Goal: Task Accomplishment & Management: Manage account settings

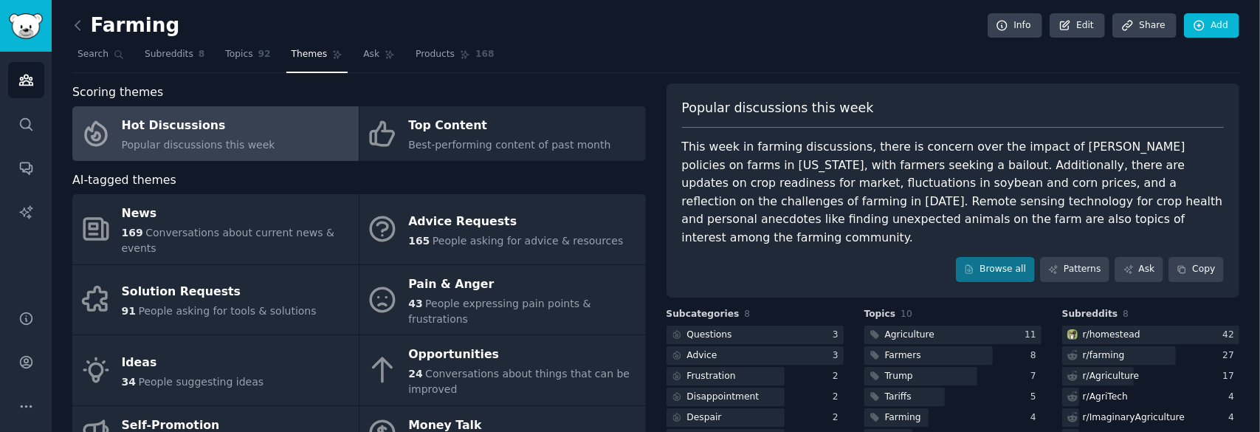
scroll to position [74, 0]
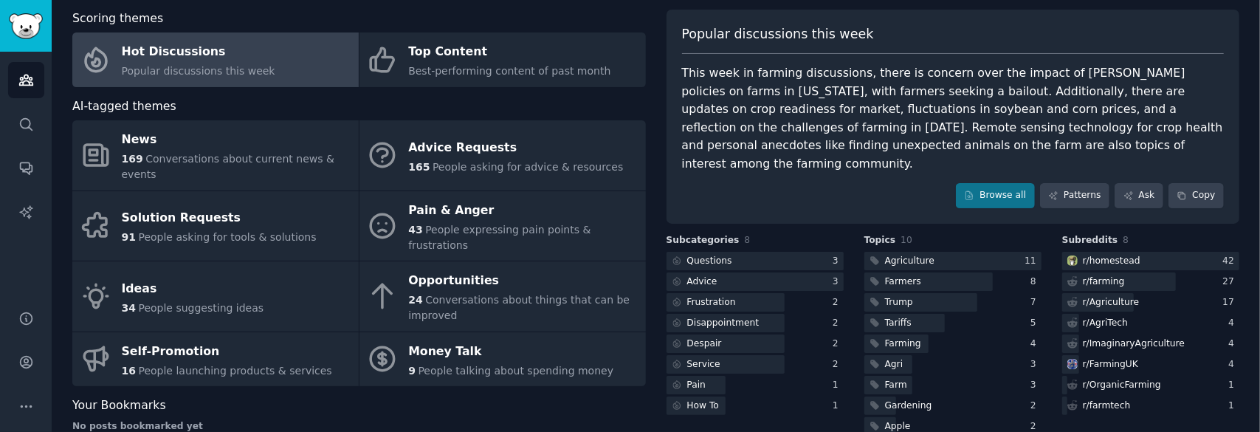
click at [89, 15] on span "Scoring themes" at bounding box center [117, 19] width 91 height 18
click at [26, 30] on img "Sidebar" at bounding box center [26, 26] width 34 height 26
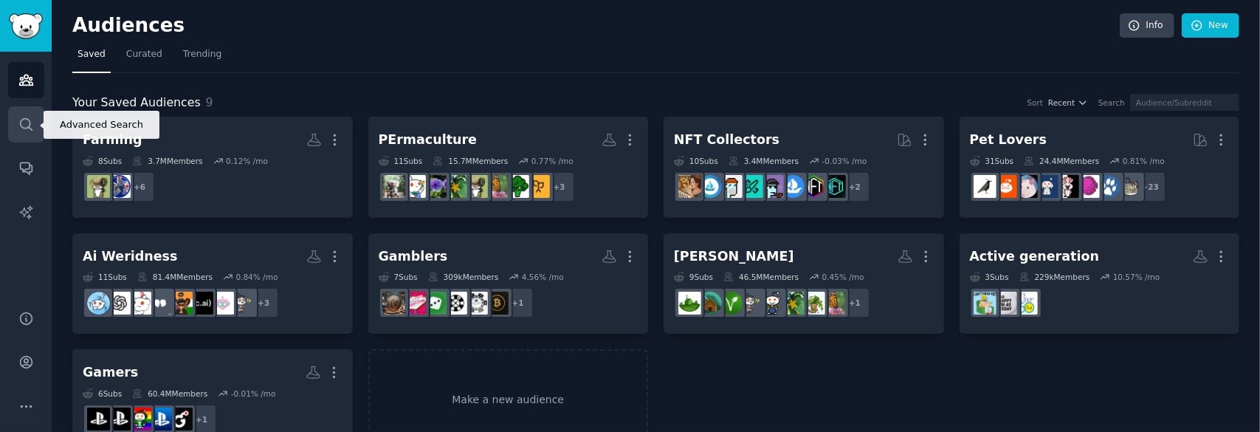
click at [30, 131] on icon "Sidebar" at bounding box center [25, 124] width 15 height 15
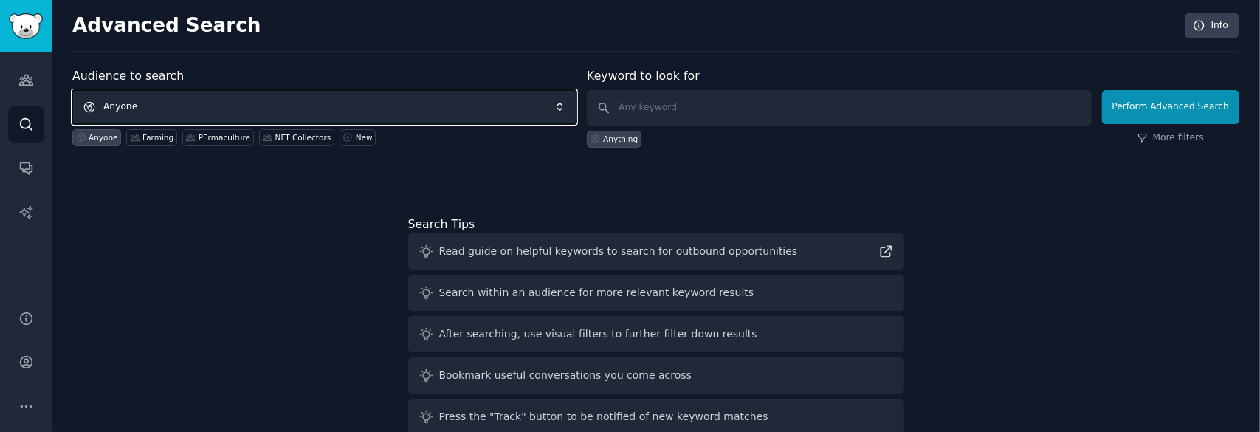
click at [165, 103] on span "Anyone" at bounding box center [324, 107] width 504 height 34
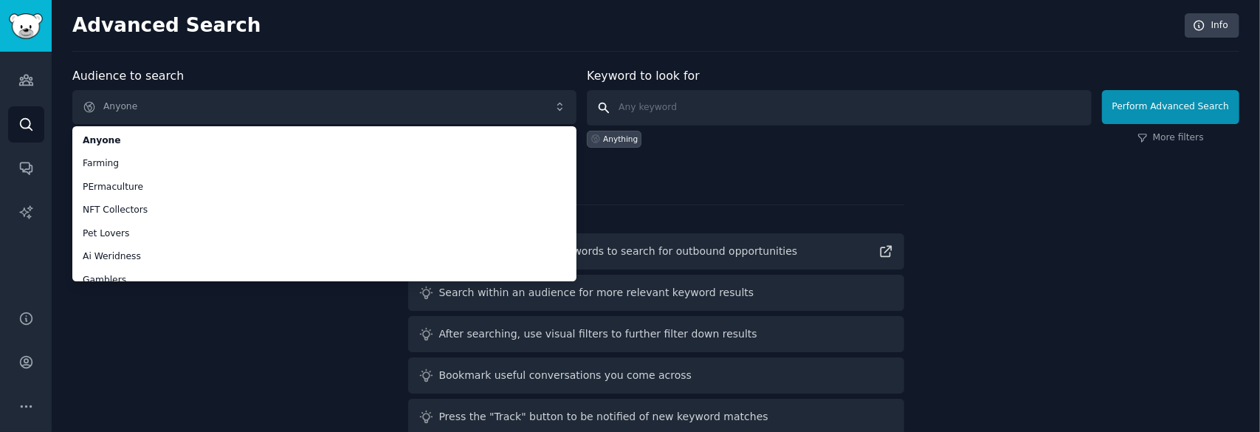
click at [705, 106] on input "text" at bounding box center [839, 107] width 504 height 35
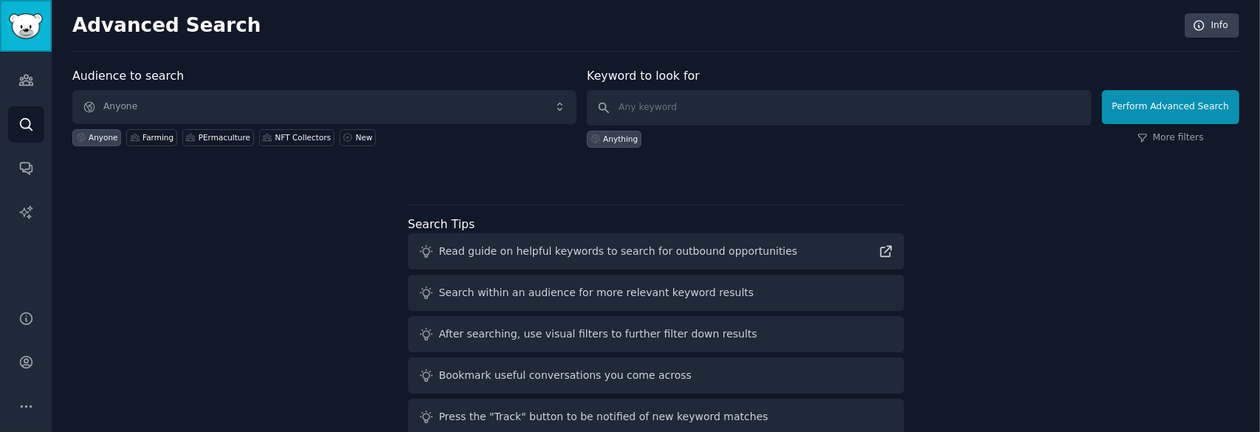
click at [40, 25] on img "Sidebar" at bounding box center [26, 26] width 34 height 26
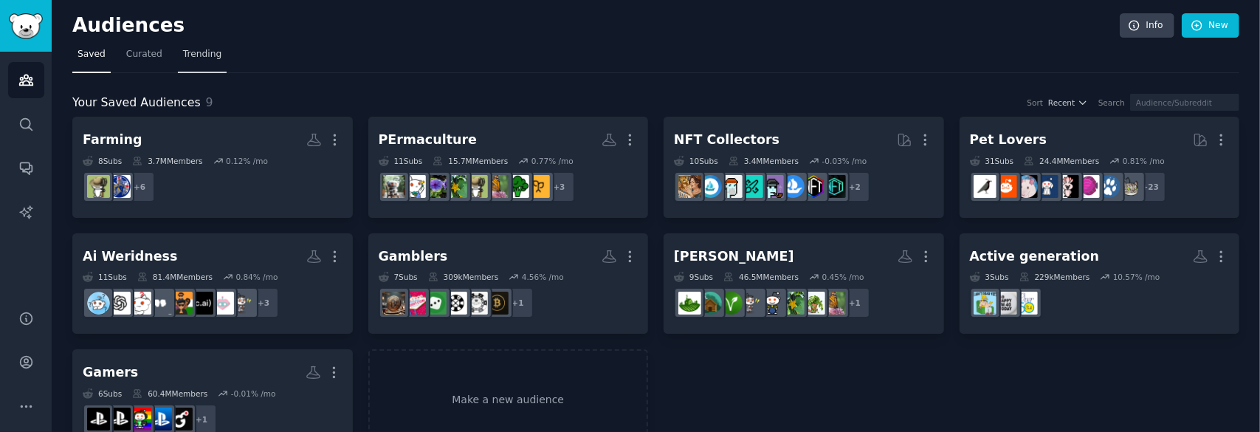
click at [188, 57] on span "Trending" at bounding box center [202, 54] width 38 height 13
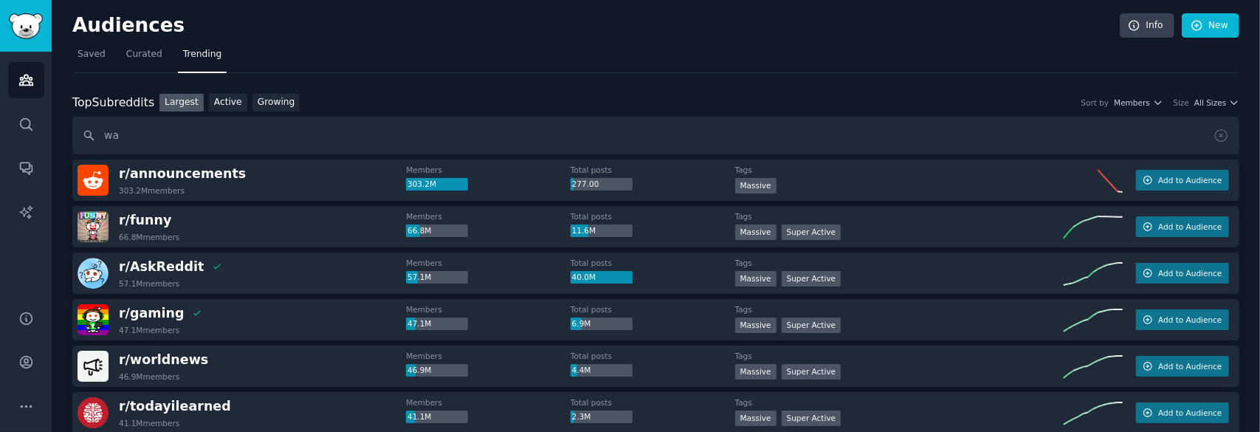
type input "w"
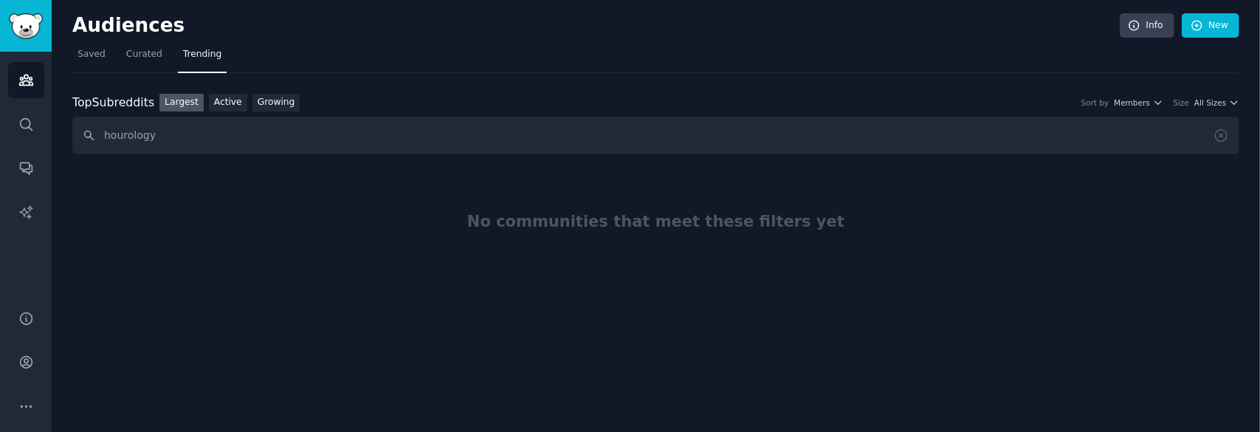
drag, startPoint x: 202, startPoint y: 134, endPoint x: 59, endPoint y: 123, distance: 143.6
click at [59, 123] on div "Audiences Info New Saved Curated Trending Top Subreddits Top Subreddits Largest…" at bounding box center [656, 216] width 1208 height 432
type input "watches"
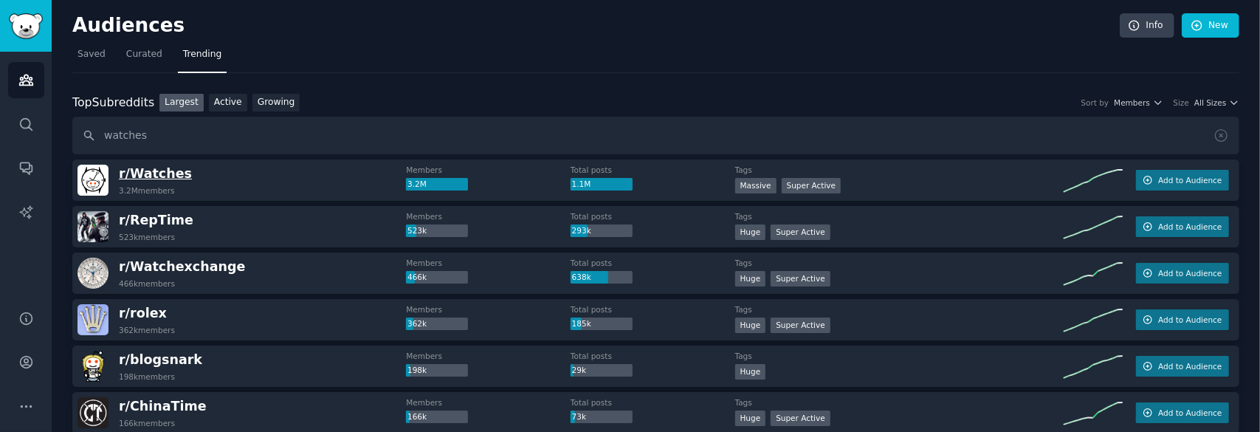
click at [158, 178] on span "r/ Watches" at bounding box center [155, 173] width 73 height 15
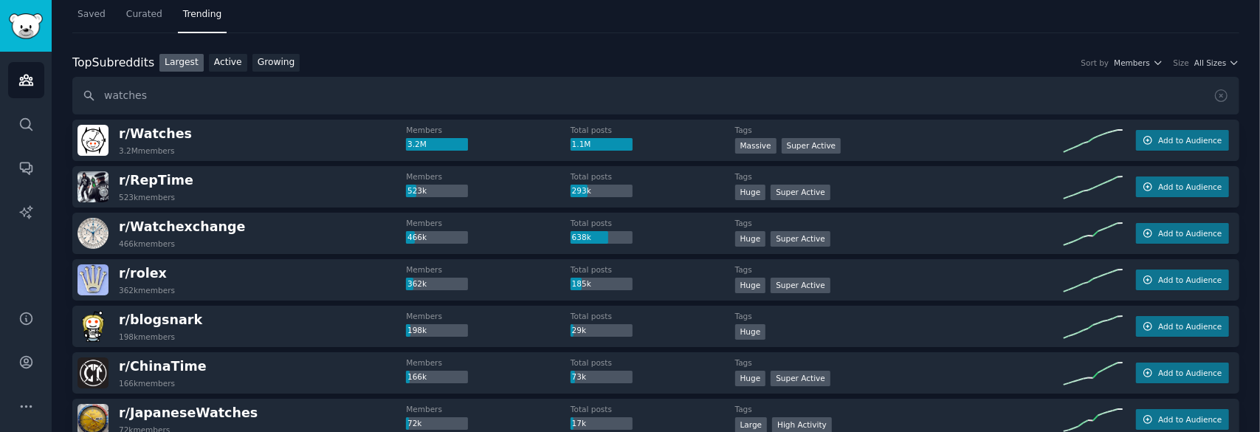
scroll to position [148, 0]
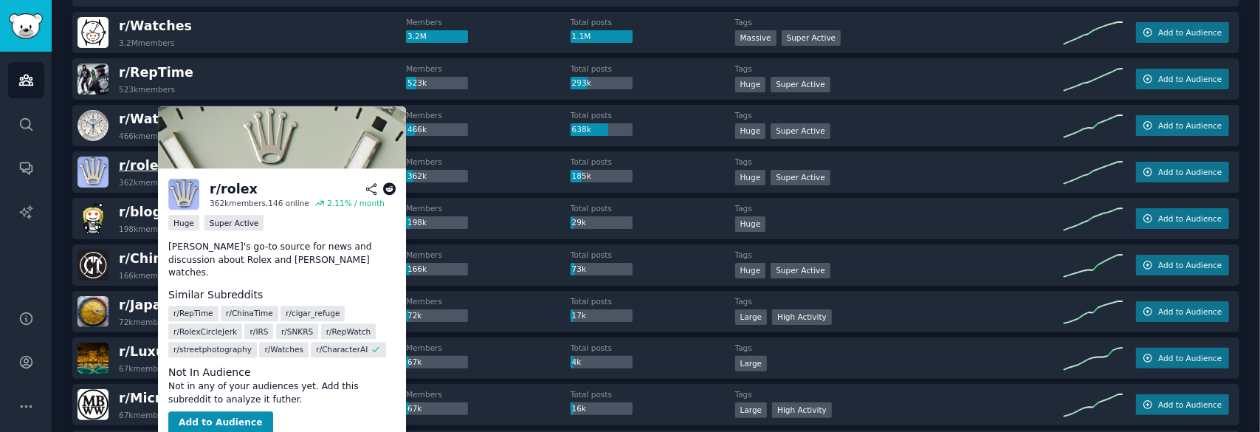
click at [146, 162] on span "r/ rolex" at bounding box center [143, 165] width 48 height 15
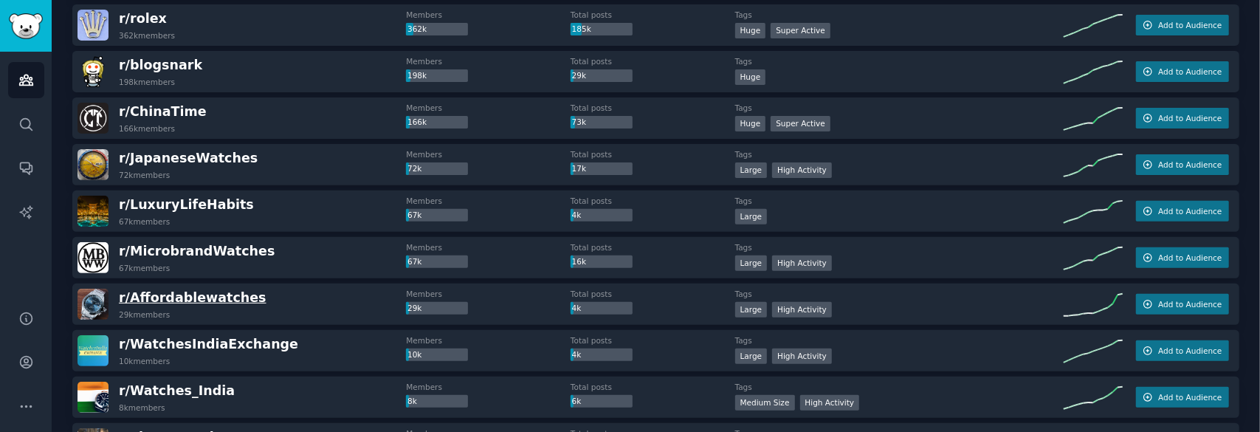
scroll to position [295, 0]
click at [193, 298] on span "r/ Affordablewatches" at bounding box center [193, 296] width 148 height 15
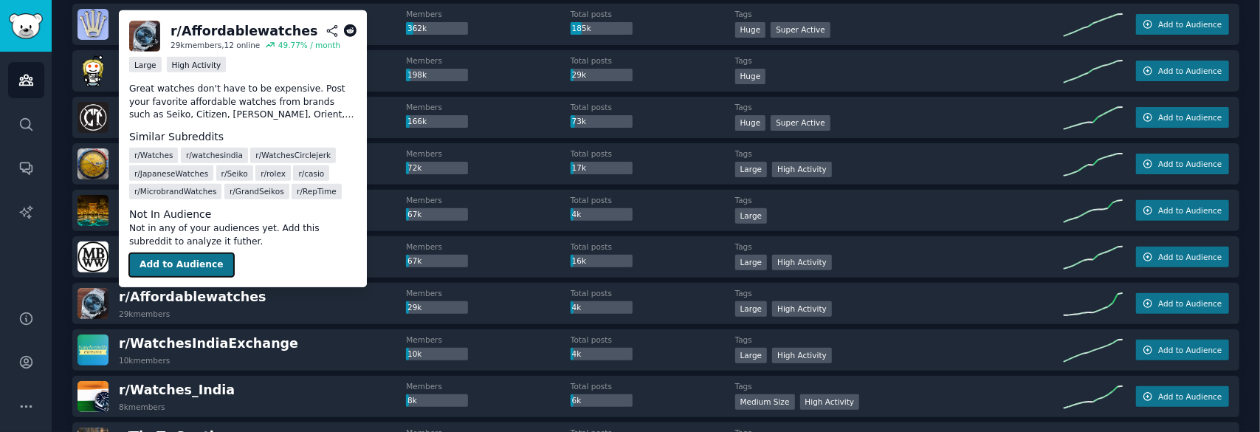
click at [180, 262] on button "Add to Audience" at bounding box center [181, 265] width 105 height 24
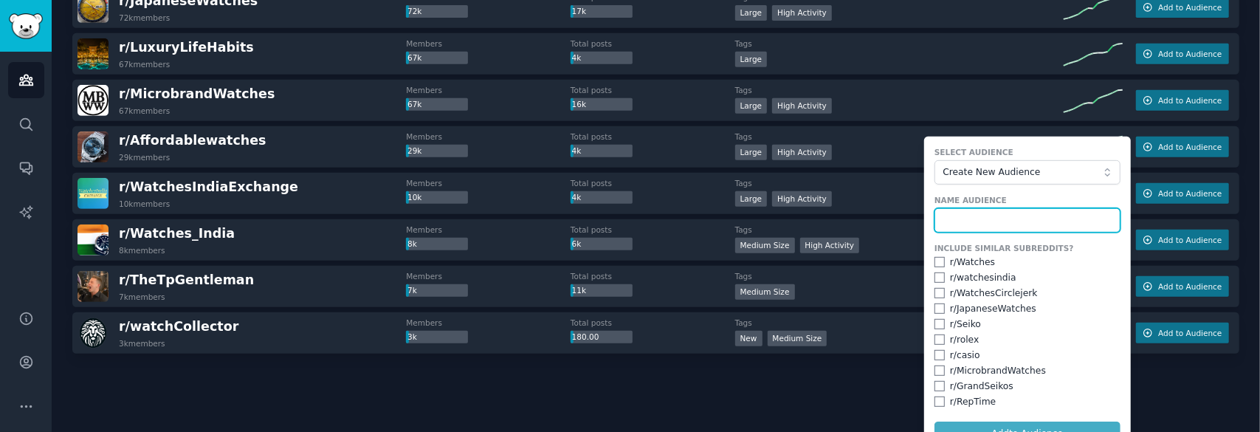
scroll to position [475, 0]
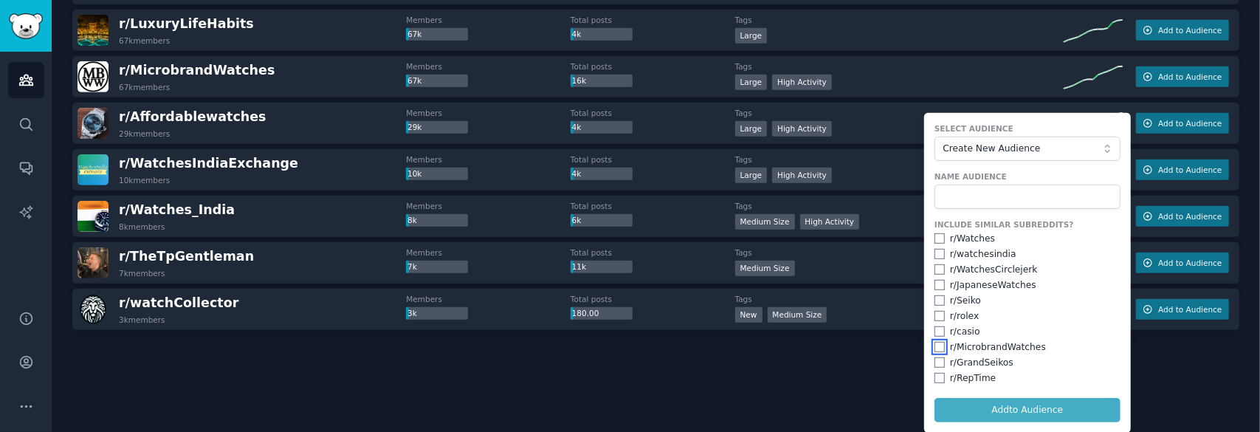
click at [939, 345] on input "checkbox" at bounding box center [939, 347] width 10 height 10
checkbox input "true"
click at [996, 197] on input "text" at bounding box center [1027, 196] width 186 height 25
click at [981, 197] on input "text" at bounding box center [1027, 196] width 186 height 25
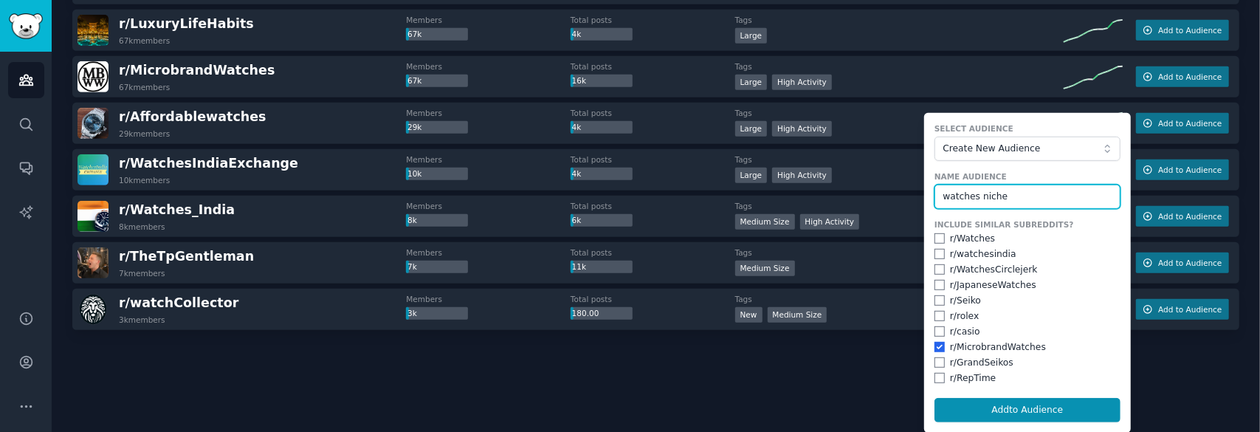
type input "watches niche"
click at [934, 398] on button "Add to Audience" at bounding box center [1027, 410] width 186 height 25
checkbox input "false"
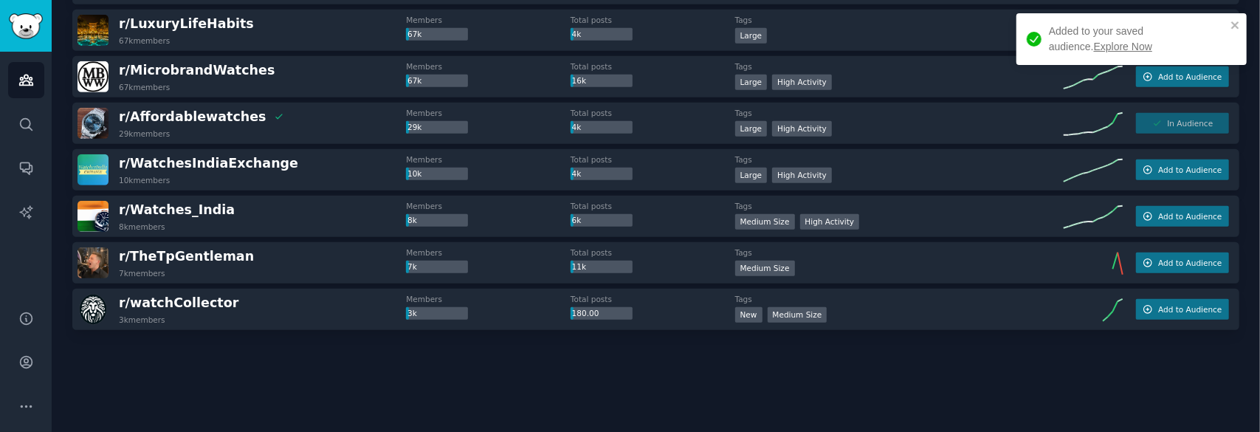
click at [1094, 49] on link "Explore Now" at bounding box center [1123, 47] width 58 height 12
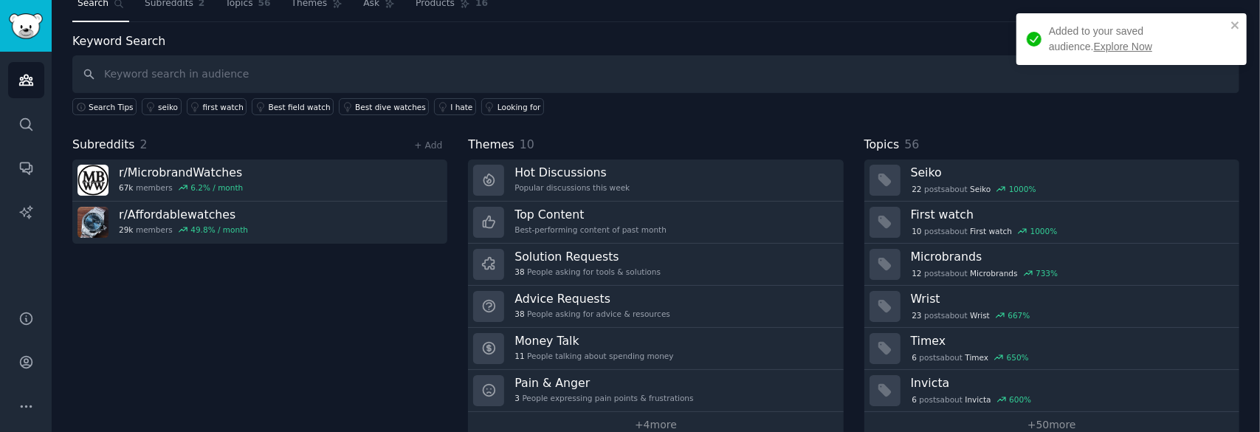
scroll to position [74, 0]
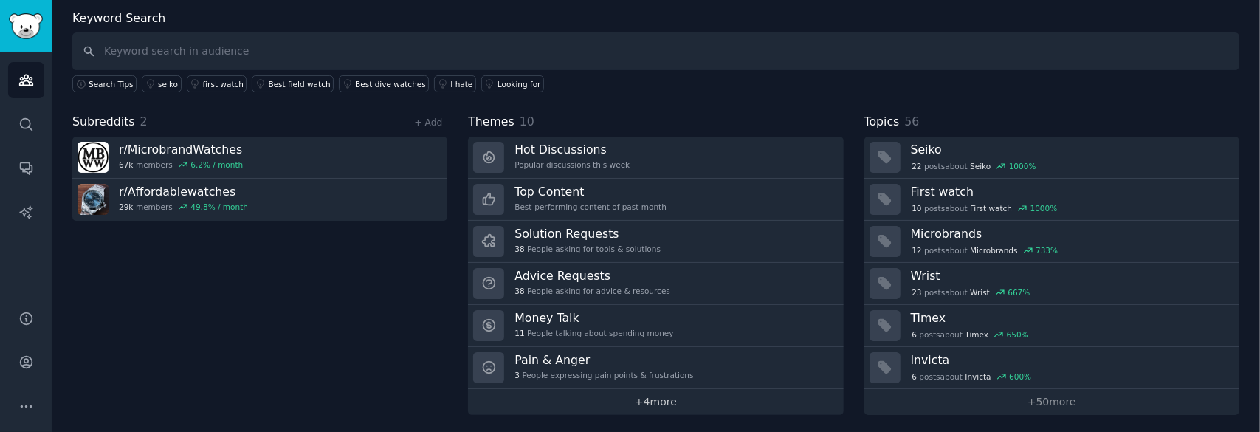
click at [645, 393] on link "+ 4 more" at bounding box center [655, 402] width 375 height 26
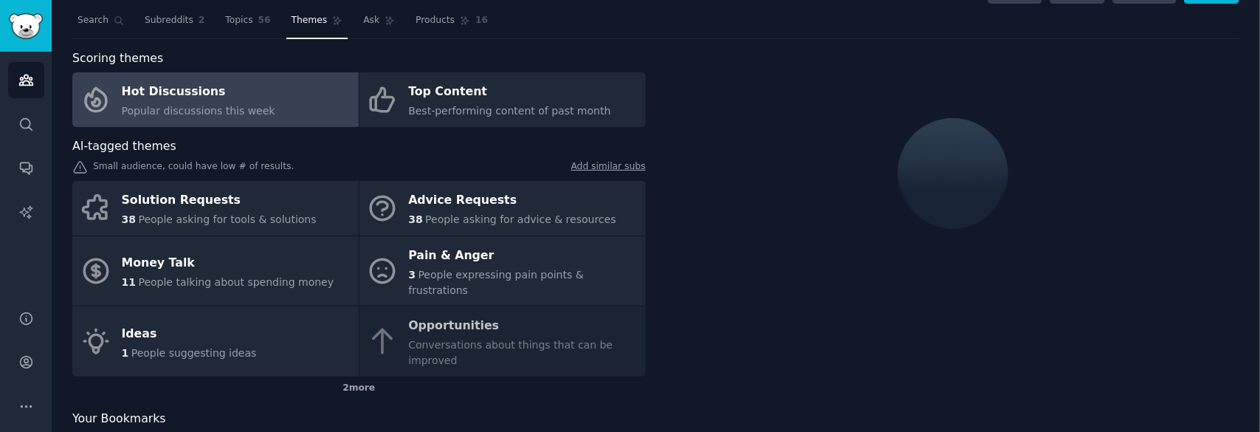
scroll to position [47, 0]
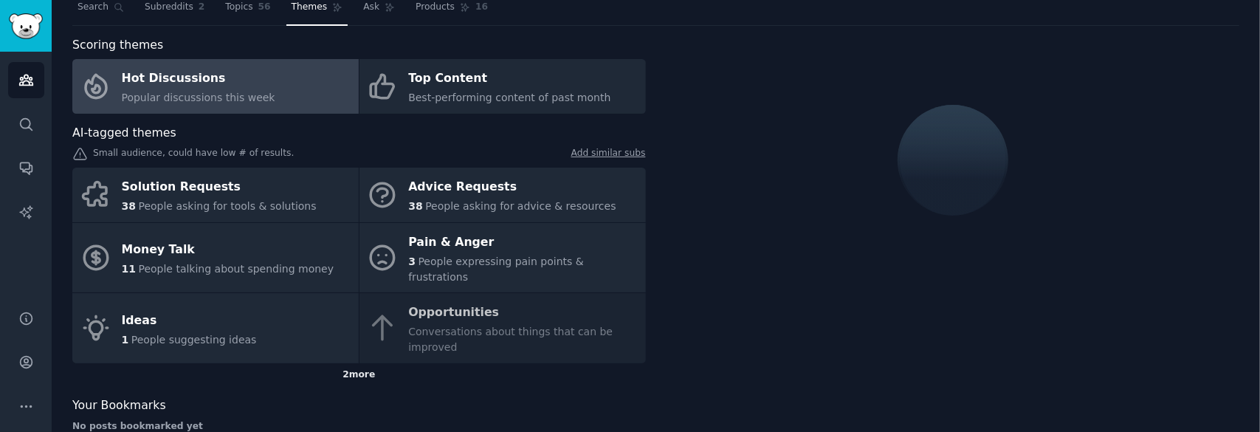
click at [354, 363] on div "2 more" at bounding box center [358, 375] width 573 height 24
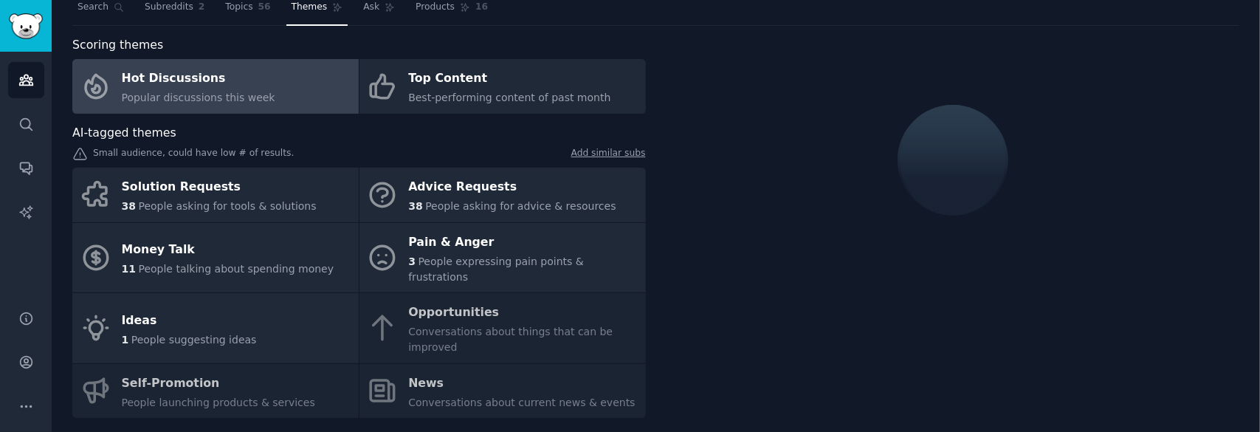
scroll to position [74, 0]
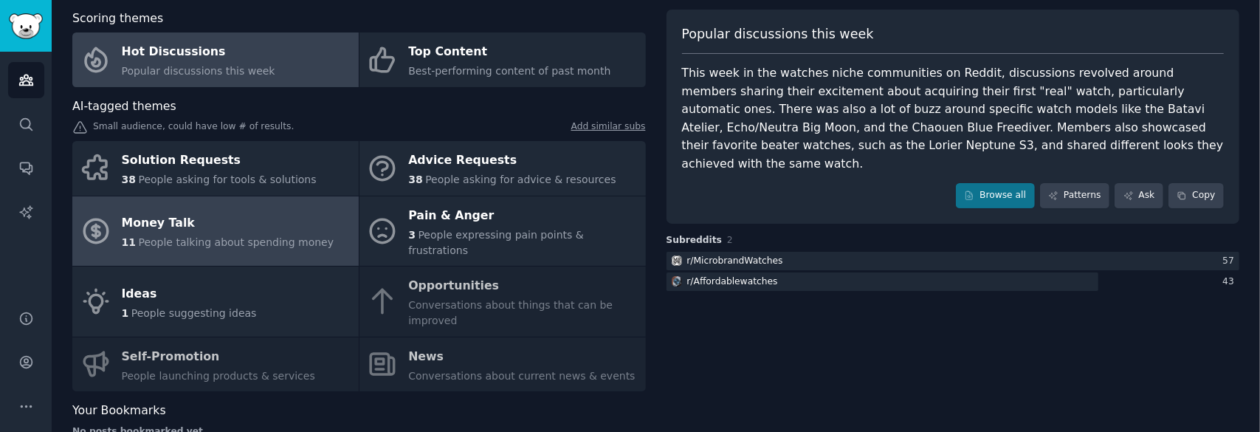
click at [268, 236] on span "People talking about spending money" at bounding box center [236, 242] width 196 height 12
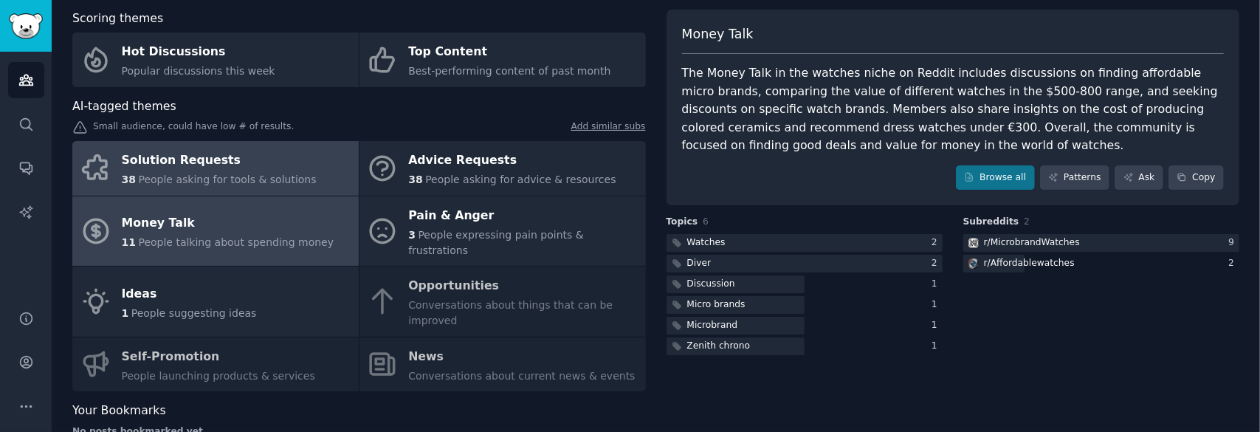
click at [284, 173] on span "People asking for tools & solutions" at bounding box center [227, 179] width 178 height 12
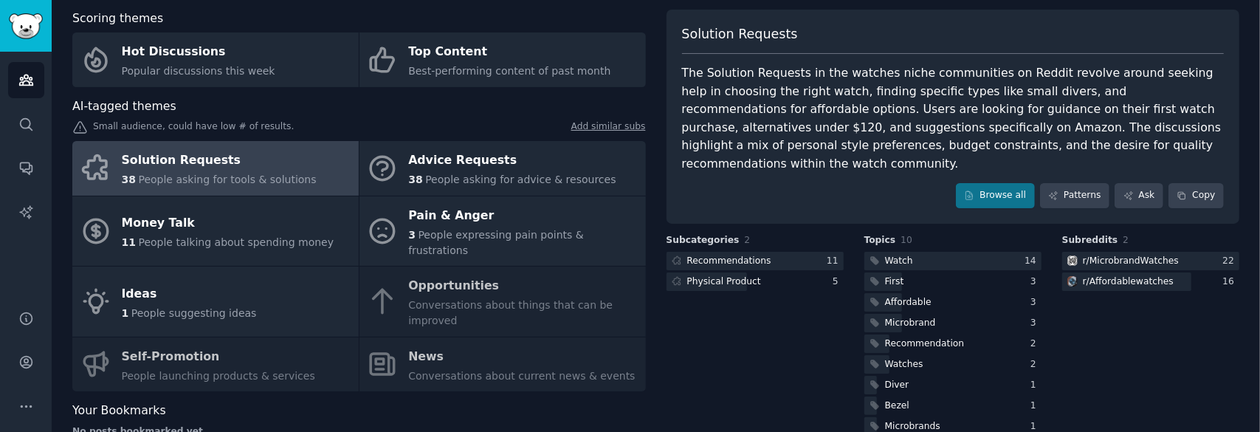
scroll to position [101, 0]
